Goal: Information Seeking & Learning: Learn about a topic

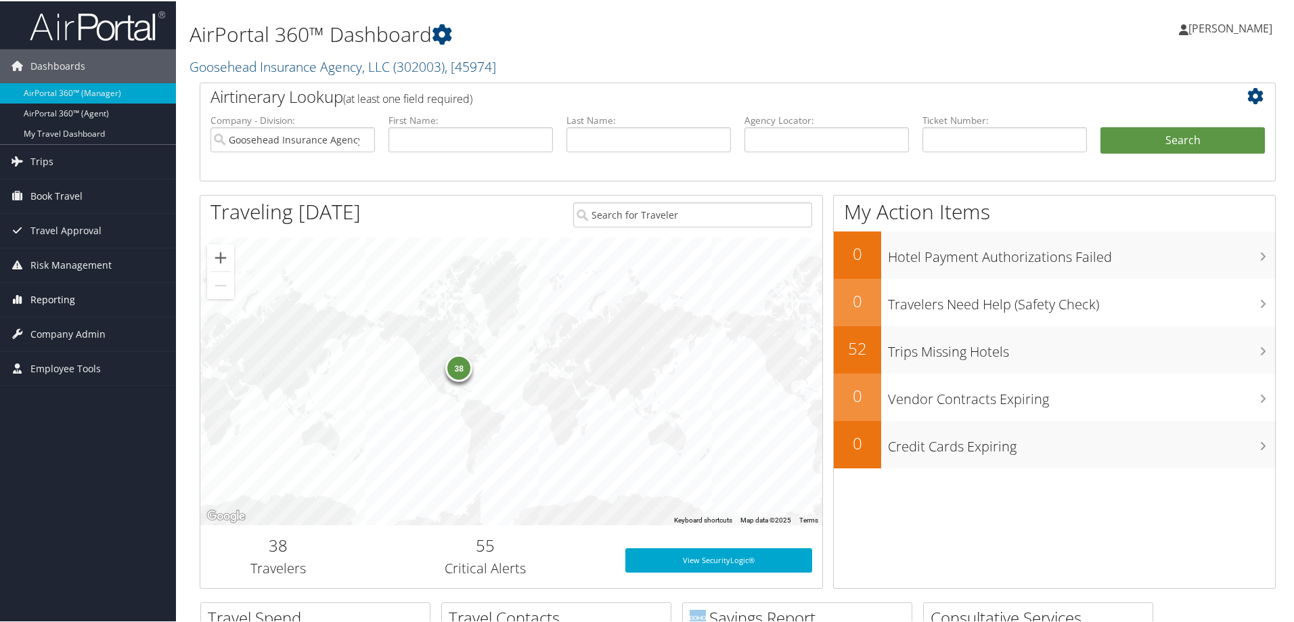
click at [48, 299] on span "Reporting" at bounding box center [52, 299] width 45 height 34
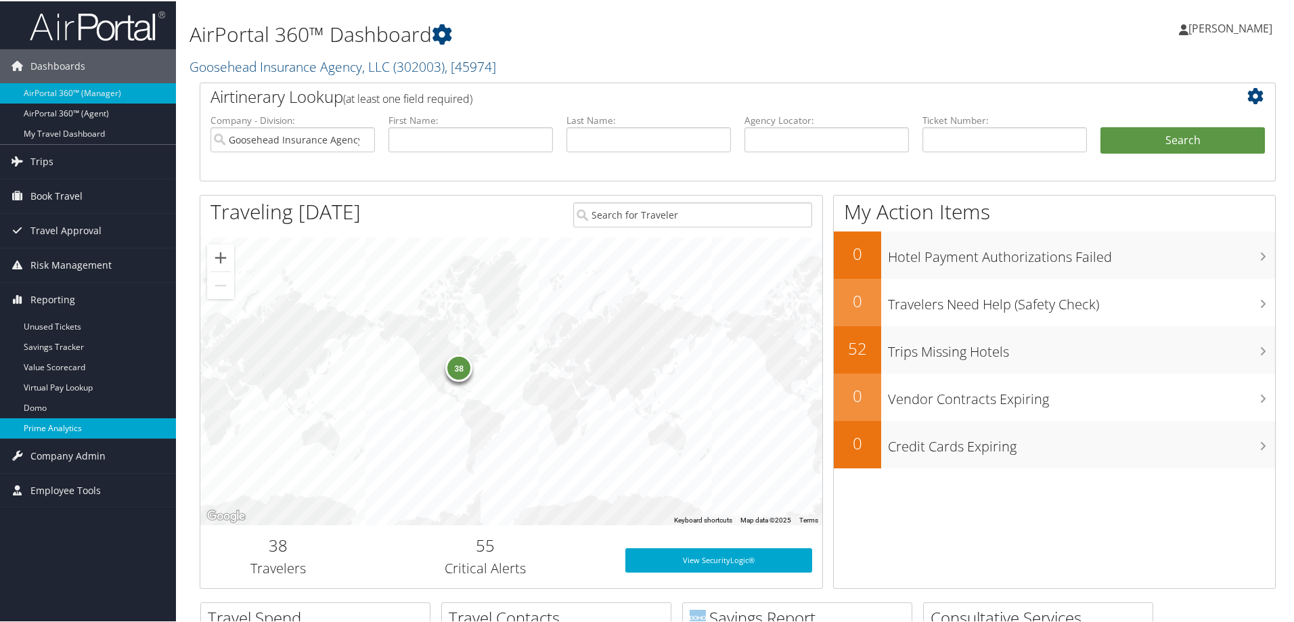
click at [66, 432] on link "Prime Analytics" at bounding box center [88, 427] width 176 height 20
